Goal: Use online tool/utility: Utilize a website feature to perform a specific function

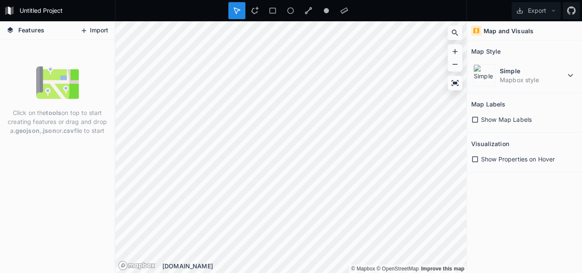
click at [103, 35] on button "Import" at bounding box center [94, 31] width 37 height 14
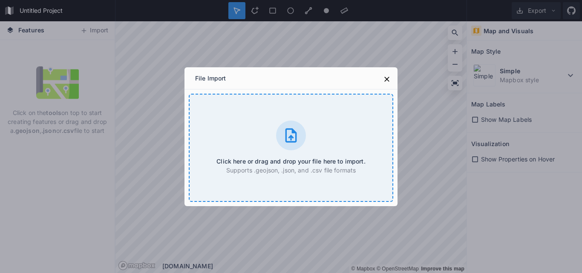
click at [306, 147] on div "Click here or drag and drop your file here to import. Supports .geojson, .json,…" at bounding box center [291, 148] width 204 height 108
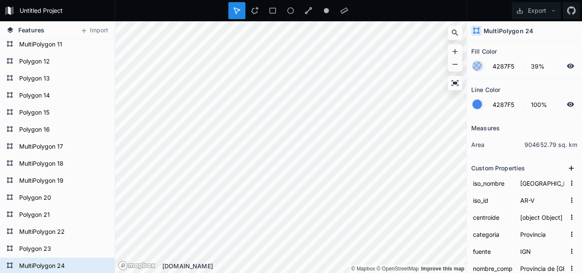
scroll to position [227, 0]
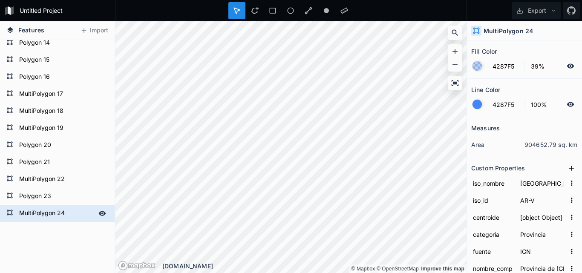
click at [9, 212] on icon at bounding box center [9, 212] width 7 height 7
click at [99, 215] on icon at bounding box center [102, 213] width 7 height 5
click at [98, 215] on icon at bounding box center [102, 214] width 8 height 8
click at [67, 214] on form "MultiPolygon 24" at bounding box center [57, 213] width 80 height 13
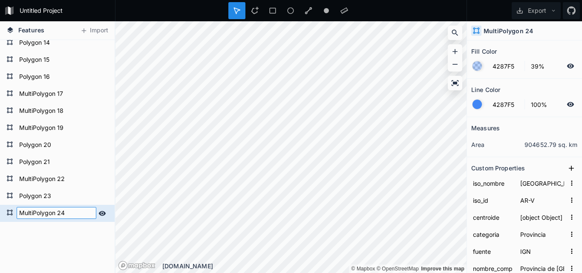
click at [85, 217] on input "MultiPolygon 24" at bounding box center [57, 213] width 80 height 12
click at [83, 229] on div "MultiPolygon 24 Polygon 23 MultiPolygon 22 Polygon 21 Polygon 20 MultiPolygon 1…" at bounding box center [57, 81] width 115 height 537
click at [56, 215] on form "MultiPolygon 24" at bounding box center [57, 213] width 80 height 13
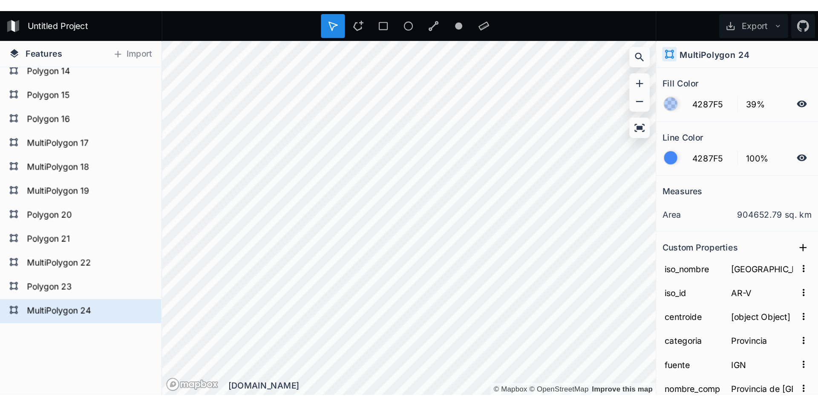
scroll to position [29, 0]
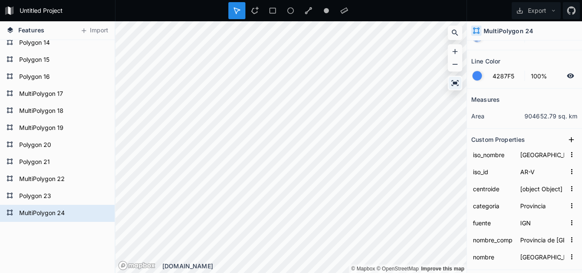
click at [455, 86] on icon at bounding box center [455, 83] width 9 height 9
click at [456, 63] on icon at bounding box center [455, 64] width 9 height 9
click at [456, 81] on icon at bounding box center [455, 83] width 9 height 9
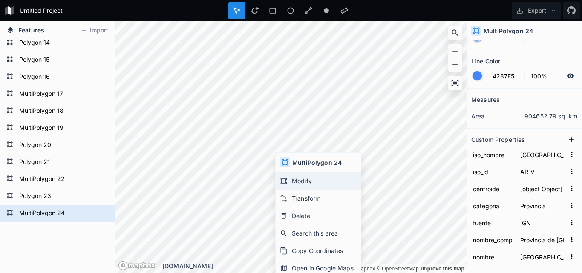
click at [294, 175] on div "Modify" at bounding box center [318, 180] width 85 height 17
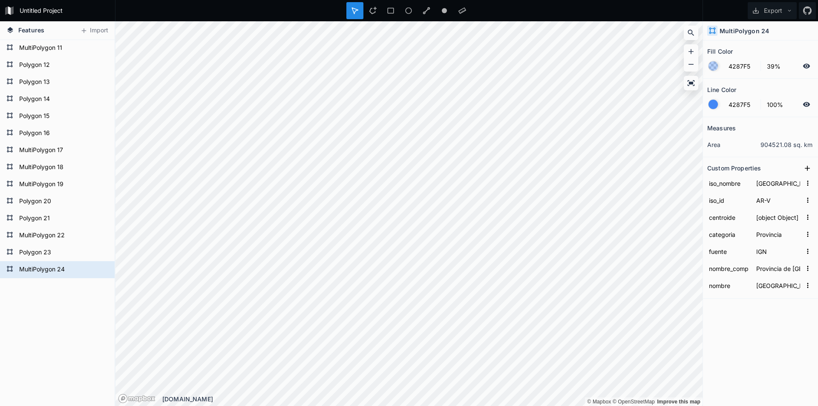
scroll to position [0, 0]
